Goal: Information Seeking & Learning: Learn about a topic

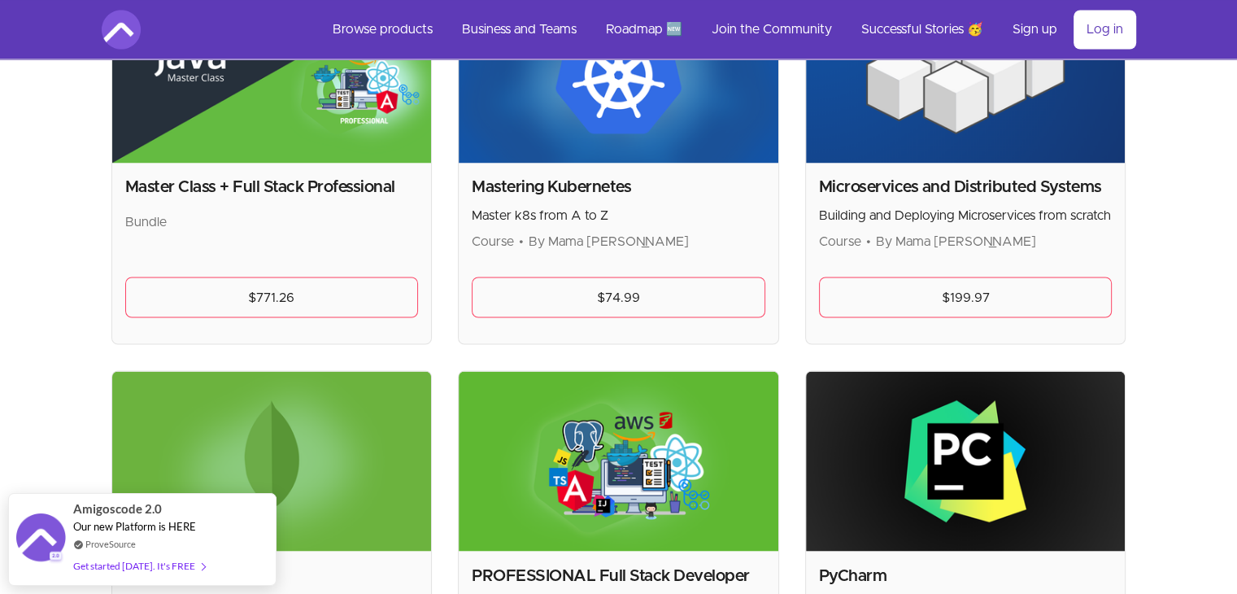
scroll to position [2877, 0]
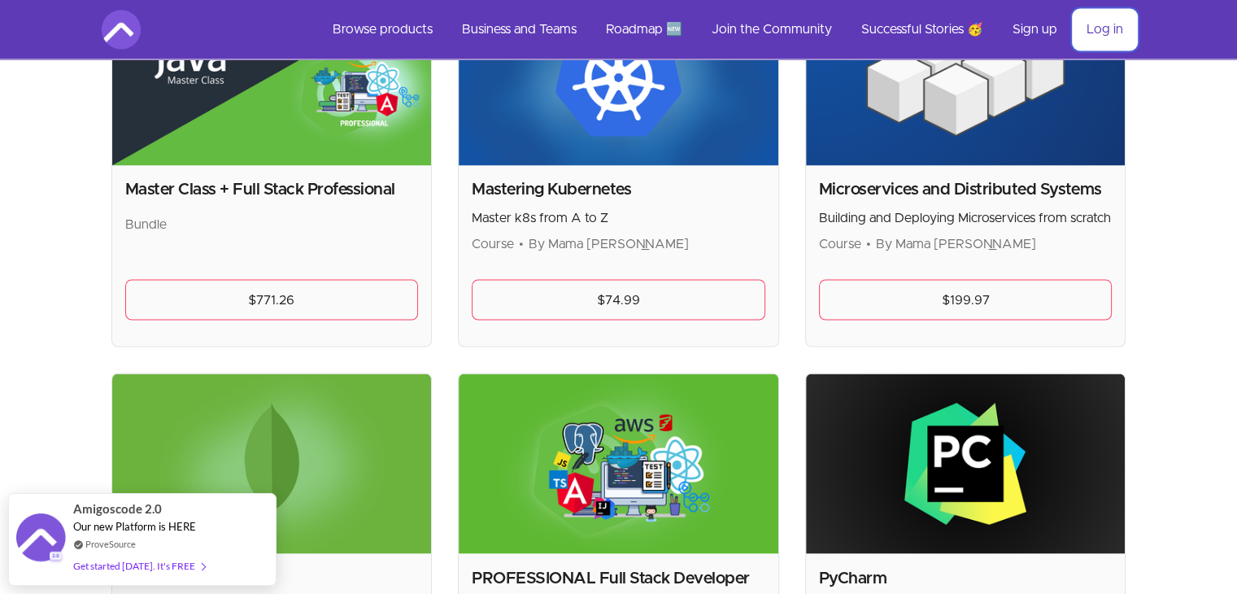
click at [1092, 37] on link "Log in" at bounding box center [1105, 29] width 63 height 39
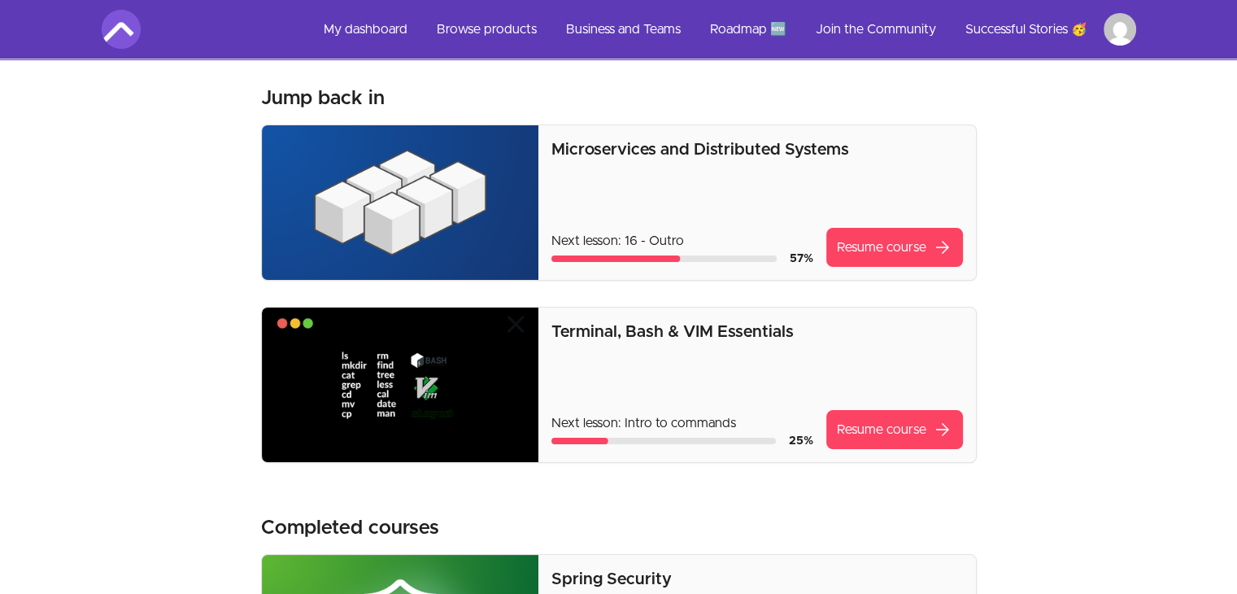
scroll to position [28, 0]
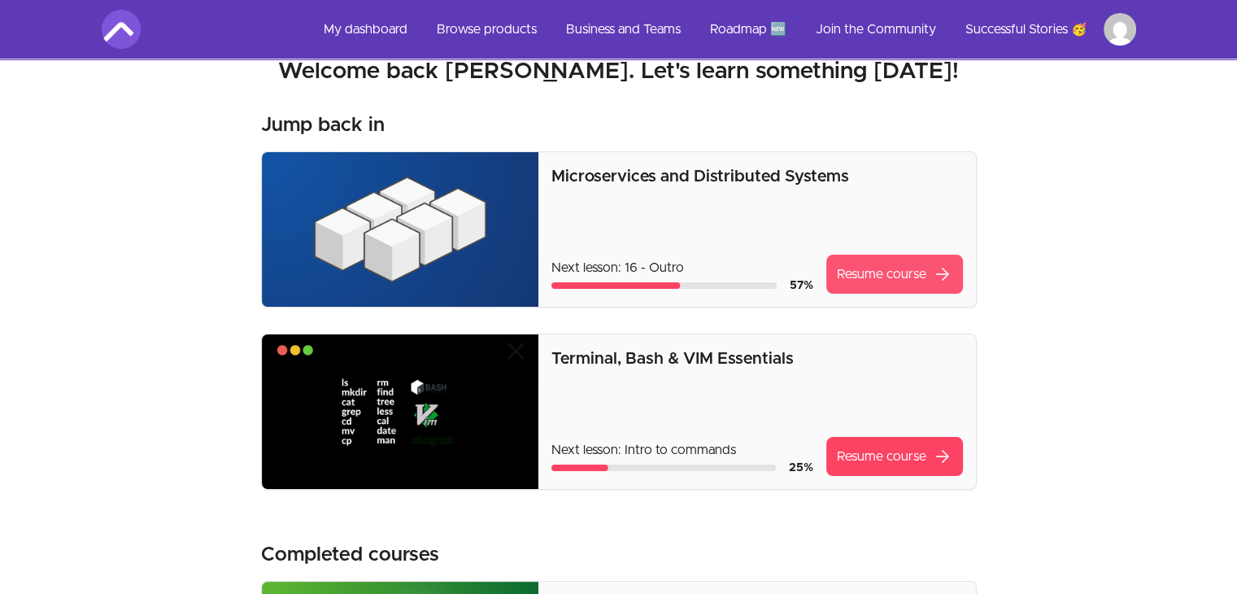
click at [855, 275] on link "Resume course arrow_forward" at bounding box center [894, 274] width 137 height 39
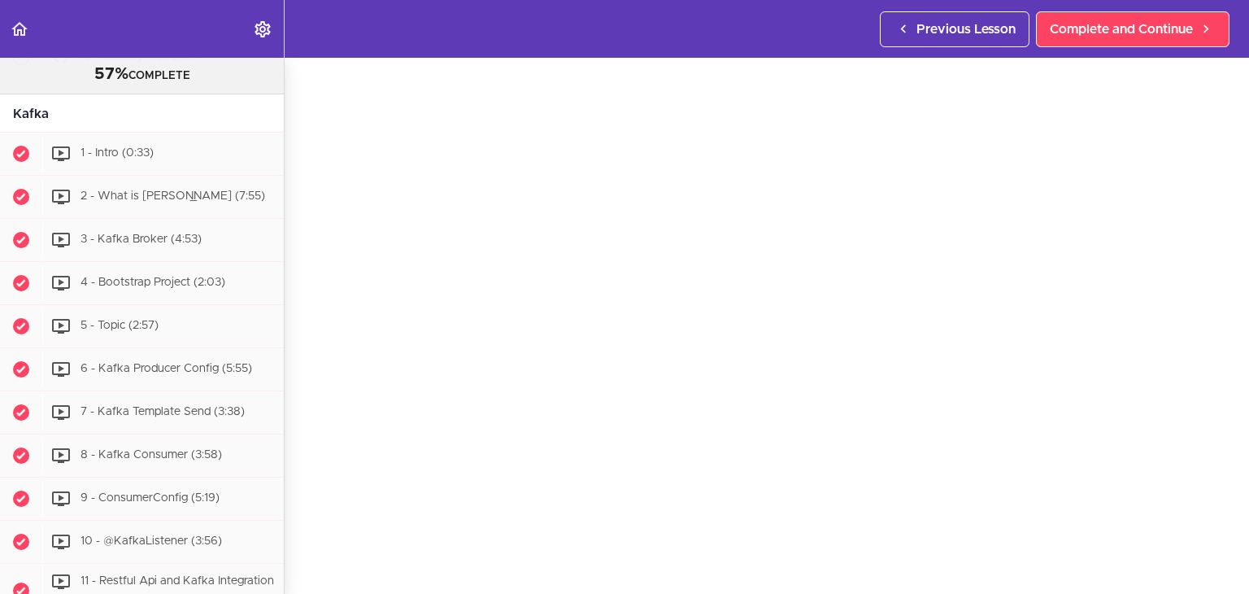
scroll to position [7782, 0]
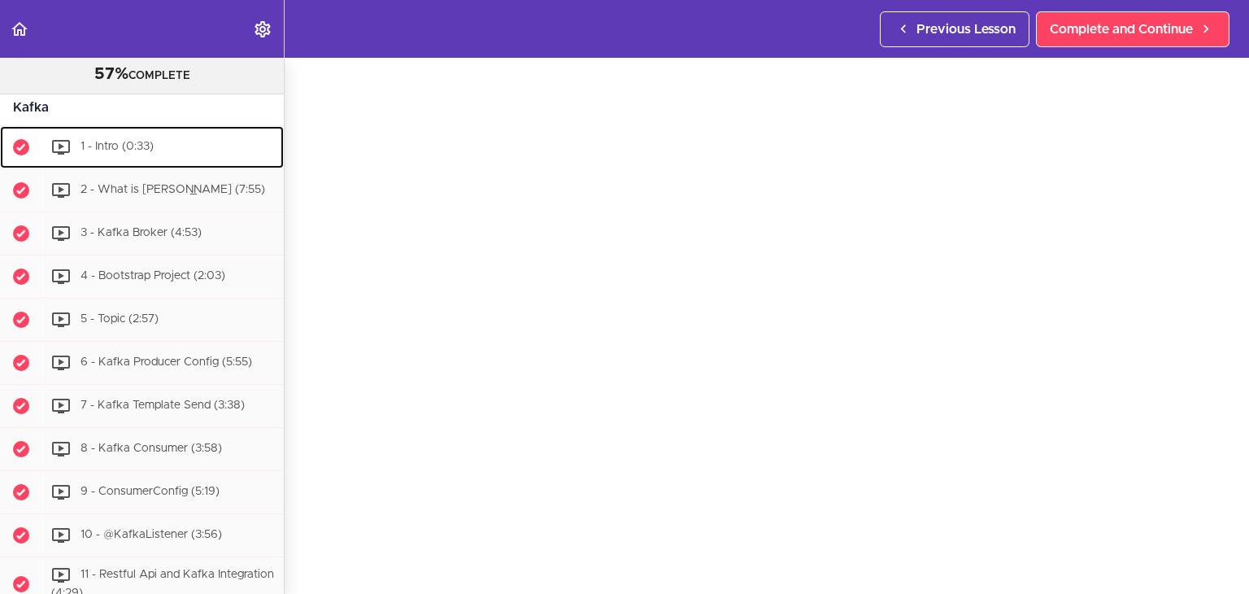
click at [99, 153] on span "1 - Intro (0:33)" at bounding box center [117, 147] width 73 height 11
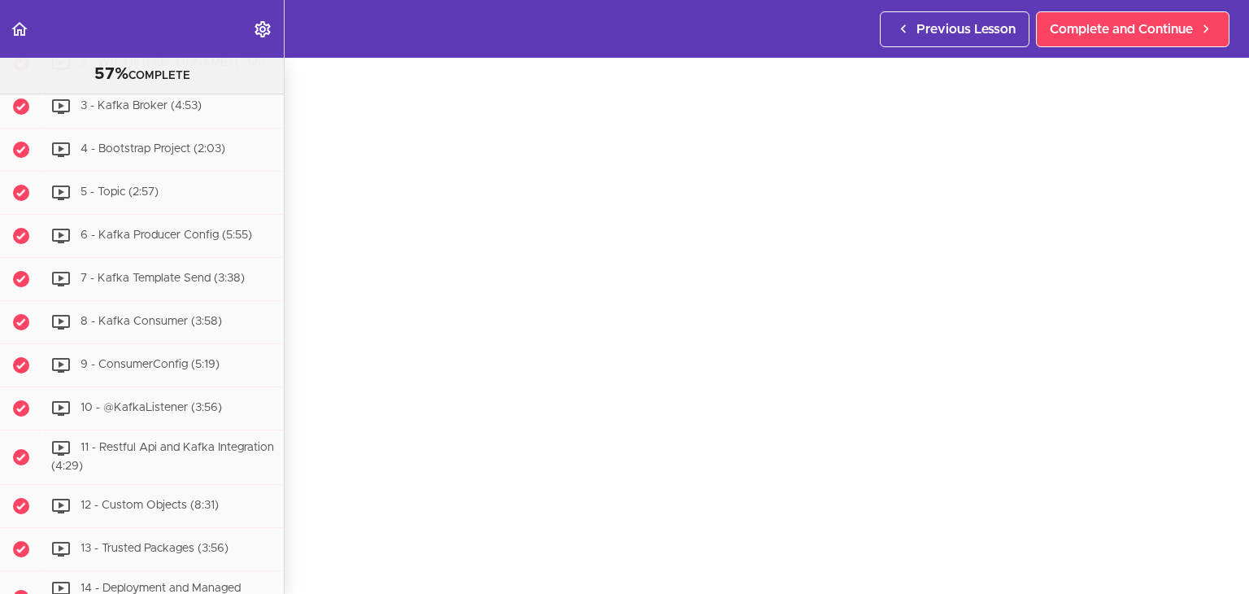
scroll to position [61, 0]
click at [1120, 27] on span "Complete and Continue" at bounding box center [1121, 30] width 143 height 20
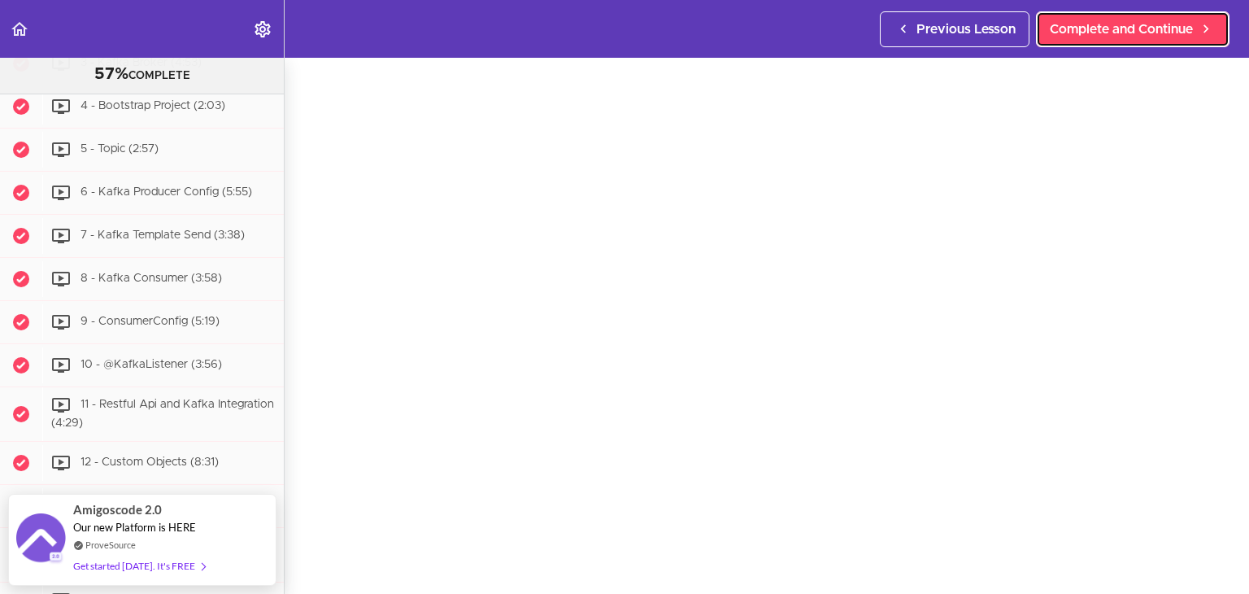
scroll to position [68, 0]
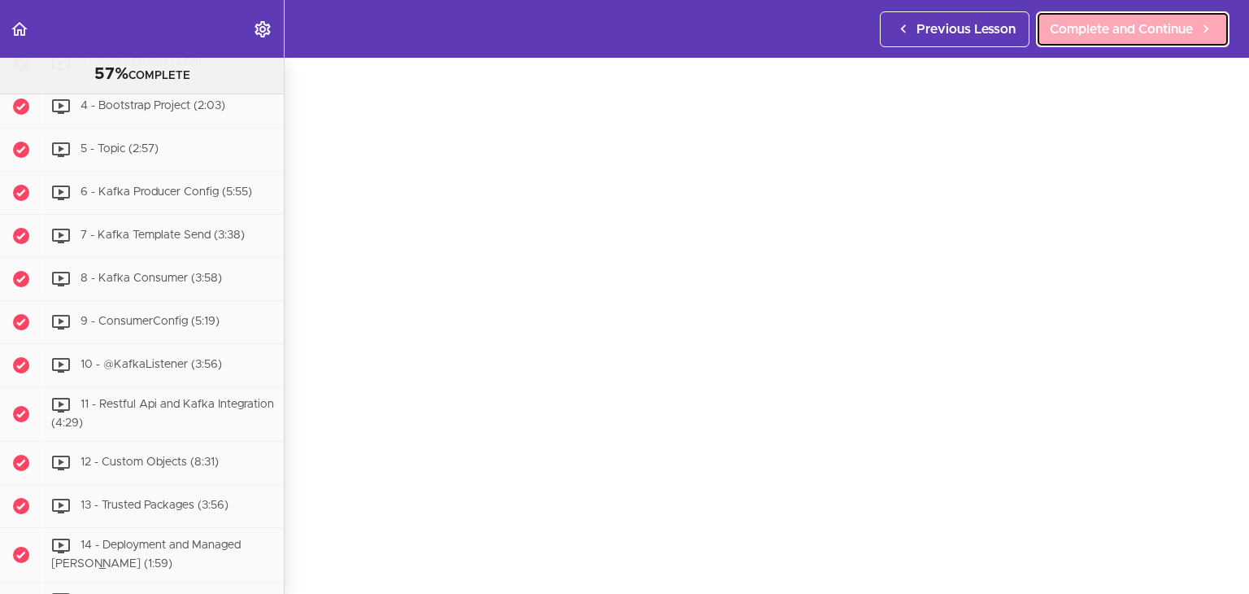
click at [1116, 25] on span "Complete and Continue" at bounding box center [1121, 30] width 143 height 20
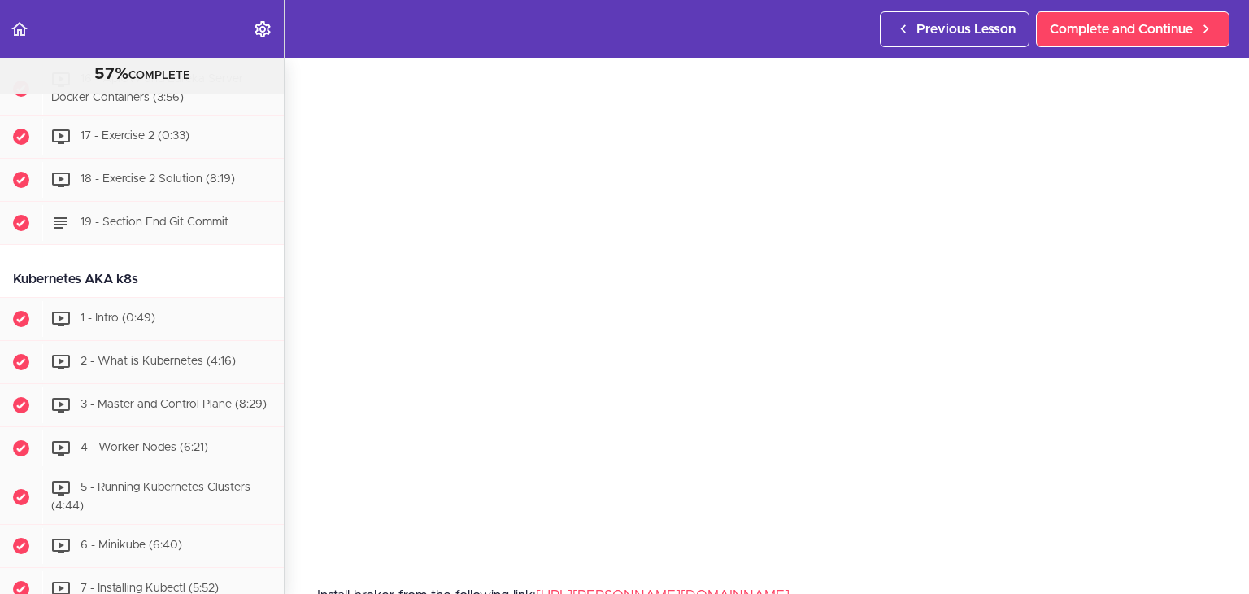
scroll to position [4960, 0]
